Goal: Task Accomplishment & Management: Manage account settings

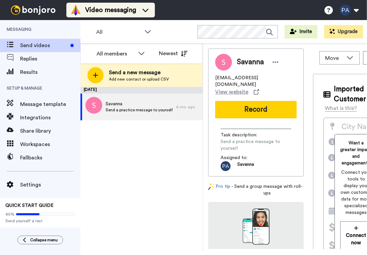
click at [111, 6] on span "Video messaging" at bounding box center [110, 9] width 51 height 9
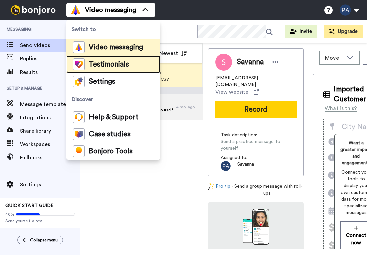
click at [102, 62] on span "Testimonials" at bounding box center [109, 64] width 40 height 7
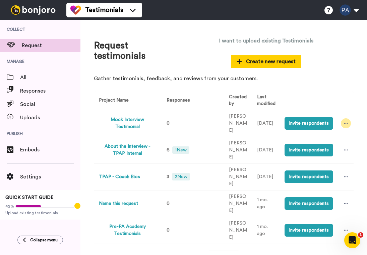
click at [344, 121] on icon at bounding box center [345, 123] width 4 height 5
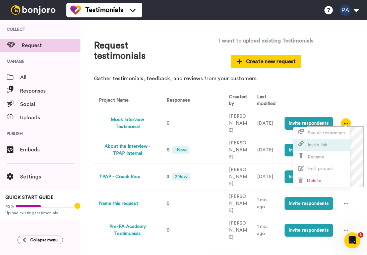
click at [322, 145] on span "Invite link" at bounding box center [317, 145] width 20 height 5
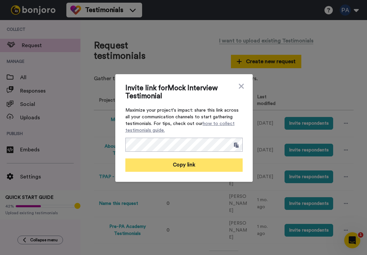
click at [184, 165] on button "Copy link" at bounding box center [183, 165] width 117 height 13
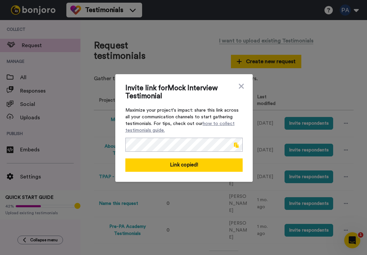
click at [280, 96] on div "Invite link for Mock Interview Testimonial Maximize your project's impact: shar…" at bounding box center [183, 127] width 367 height 255
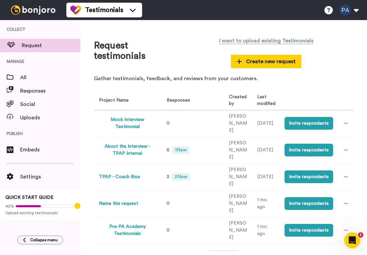
click at [126, 117] on button "Mock Interview Testimonial" at bounding box center [127, 123] width 57 height 14
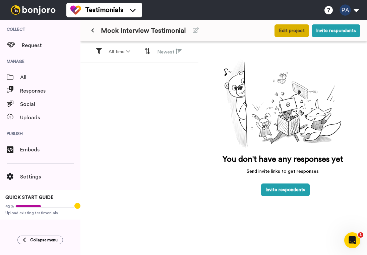
click at [296, 27] on button "Edit project" at bounding box center [291, 30] width 34 height 13
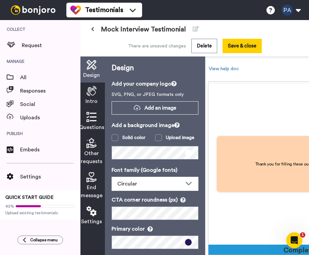
scroll to position [941, 0]
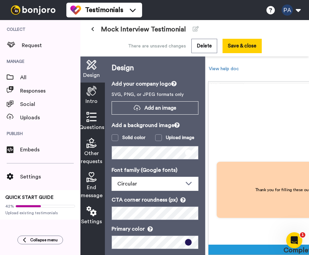
click at [96, 30] on button at bounding box center [92, 29] width 11 height 12
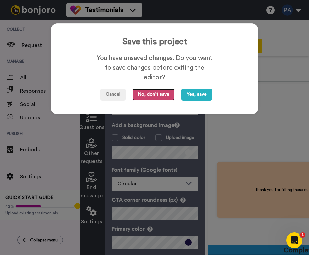
click at [151, 97] on button "No, don't save" at bounding box center [153, 95] width 42 height 12
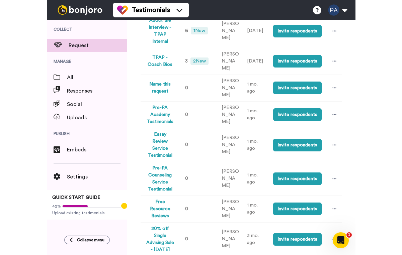
scroll to position [125, 0]
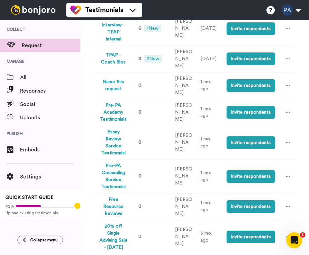
click at [118, 197] on button "Free Resource Reviews" at bounding box center [113, 207] width 29 height 21
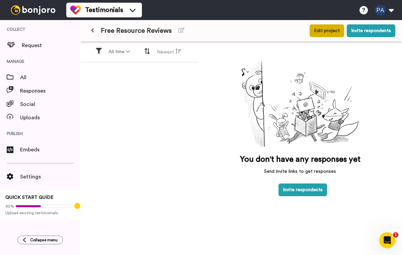
click at [329, 31] on button "Edit project" at bounding box center [327, 30] width 34 height 13
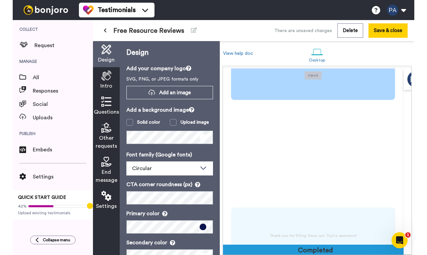
scroll to position [994, 0]
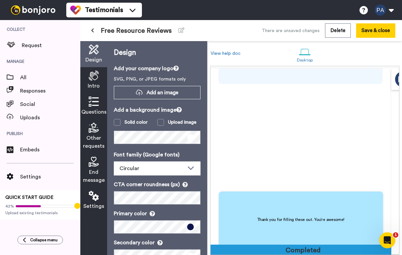
click at [92, 26] on button at bounding box center [92, 31] width 11 height 12
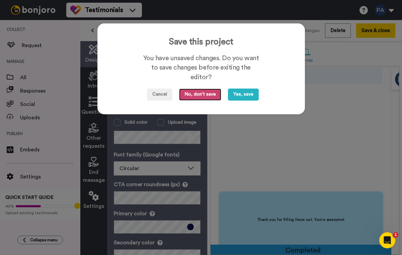
click at [200, 94] on button "No, don't save" at bounding box center [200, 95] width 42 height 12
